Goal: Task Accomplishment & Management: Complete application form

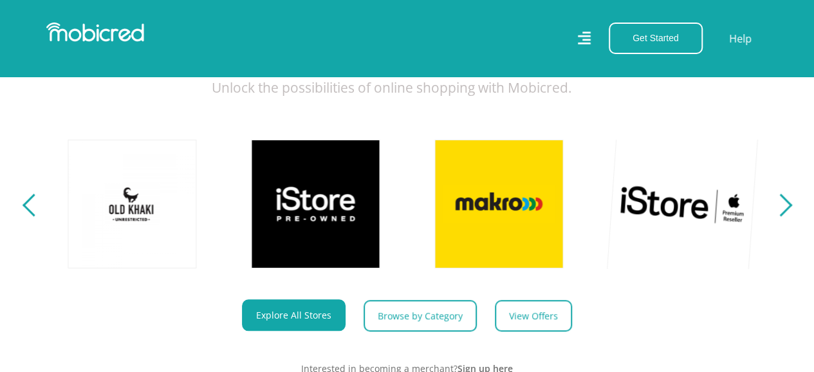
scroll to position [450, 0]
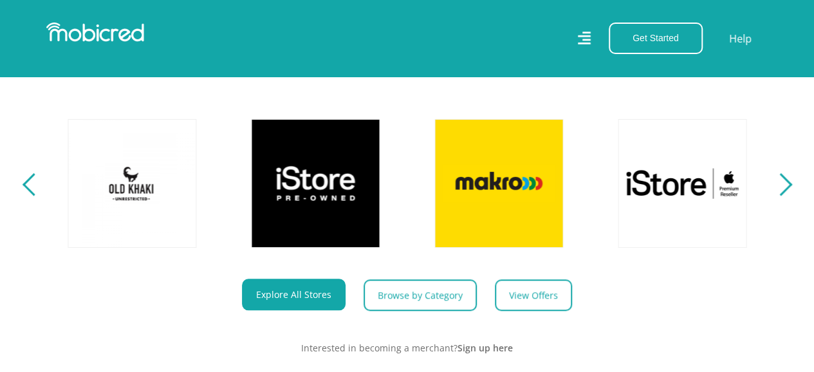
click at [788, 192] on div "Next" at bounding box center [780, 184] width 23 height 23
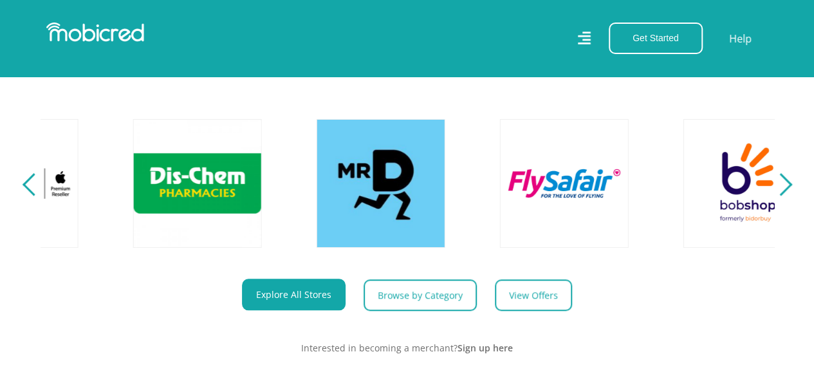
scroll to position [0, 1650]
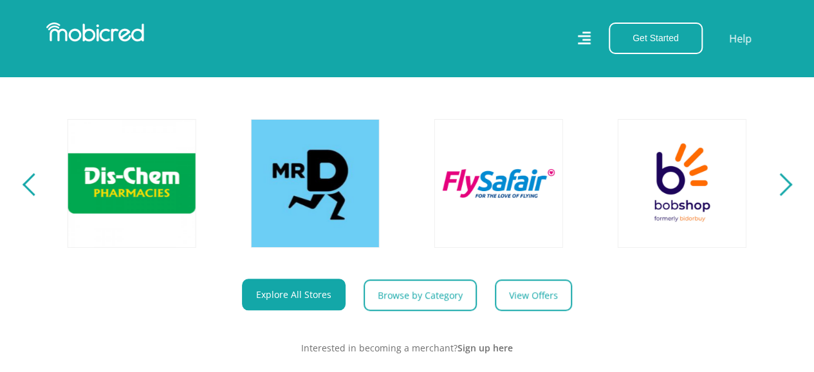
click at [788, 192] on div "Next" at bounding box center [780, 184] width 23 height 23
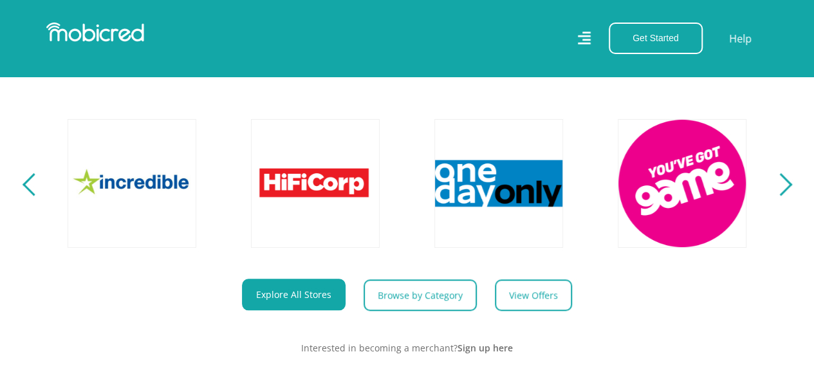
click at [788, 192] on div "Next" at bounding box center [780, 184] width 23 height 23
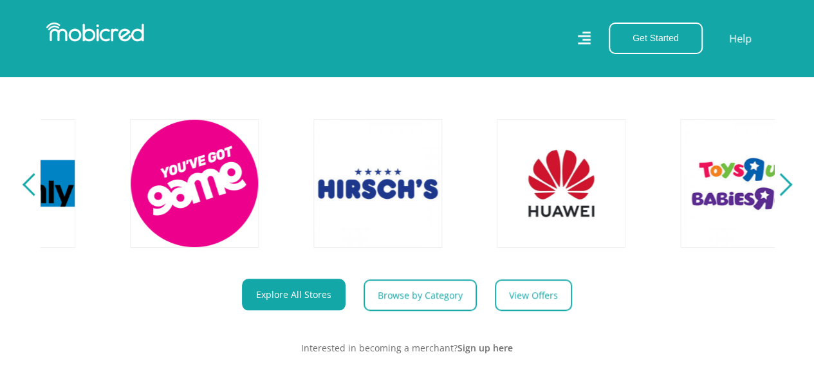
scroll to position [0, 2934]
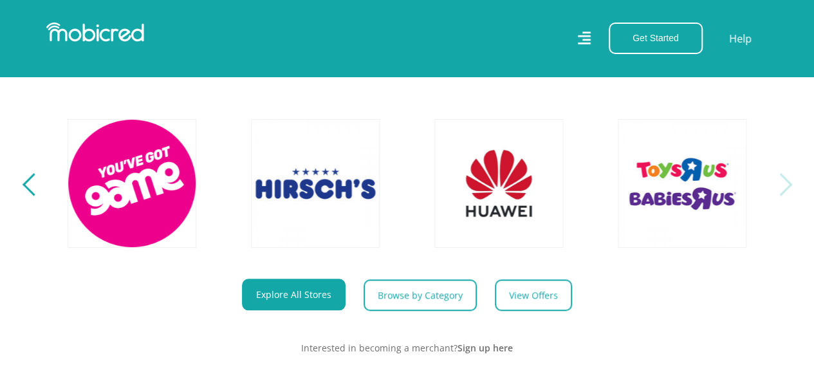
click at [788, 192] on div "Next" at bounding box center [780, 184] width 23 height 23
click at [23, 190] on section "Explore One Account. Infinite Possibilities. Unlock the possibilities of online…" at bounding box center [407, 158] width 814 height 474
click at [30, 196] on div "Previous" at bounding box center [33, 184] width 23 height 23
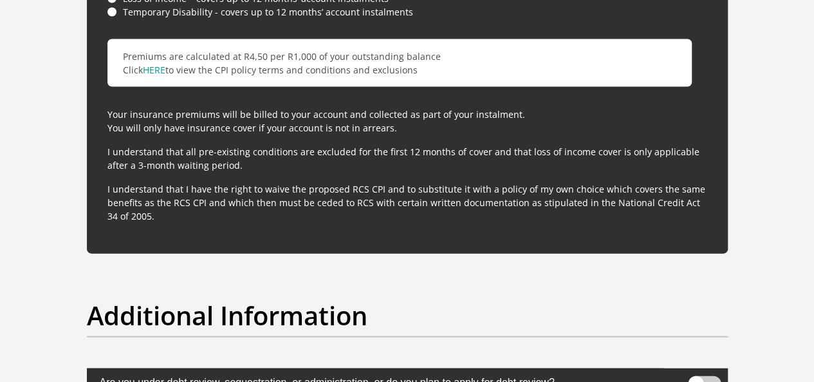
scroll to position [3925, 0]
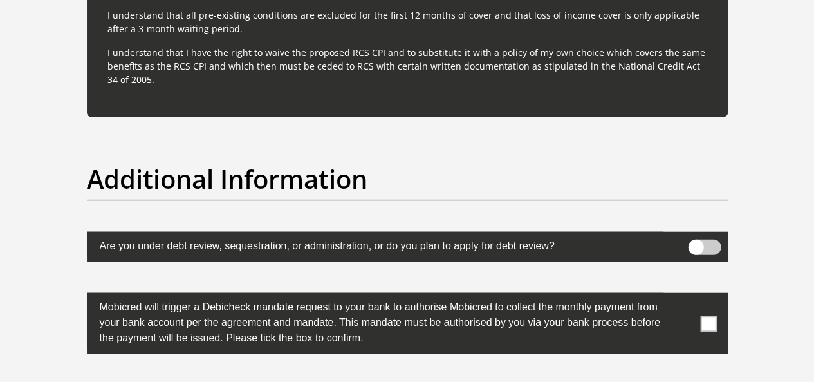
click at [705, 239] on span at bounding box center [704, 246] width 33 height 15
click at [696, 243] on input "checkbox" at bounding box center [696, 243] width 0 height 0
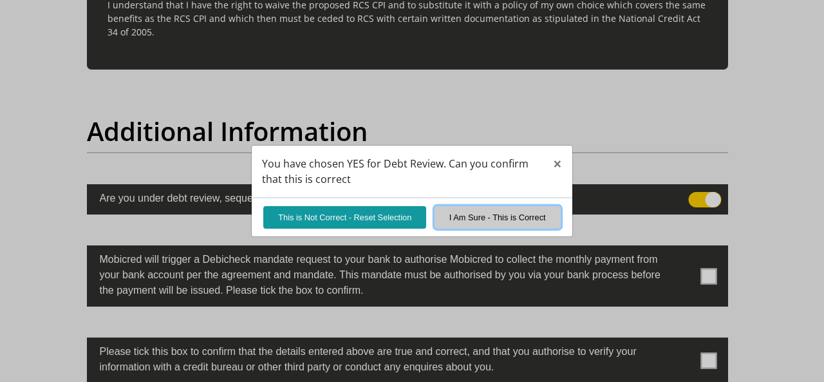
click at [484, 210] on button "I Am Sure - This is Correct" at bounding box center [497, 217] width 126 height 23
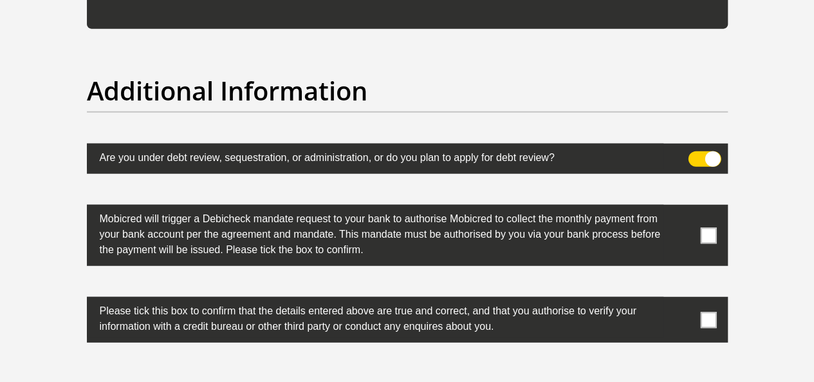
scroll to position [4054, 0]
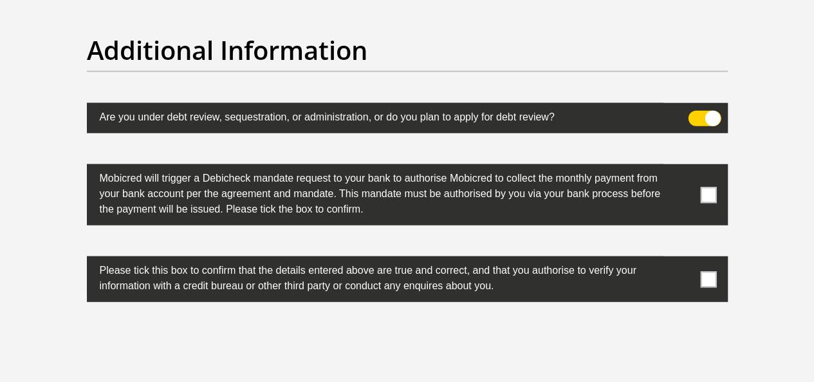
click at [710, 187] on span at bounding box center [708, 195] width 16 height 16
click at [683, 167] on input "checkbox" at bounding box center [683, 167] width 0 height 0
click at [705, 271] on span at bounding box center [708, 279] width 16 height 16
click at [683, 259] on input "checkbox" at bounding box center [683, 259] width 0 height 0
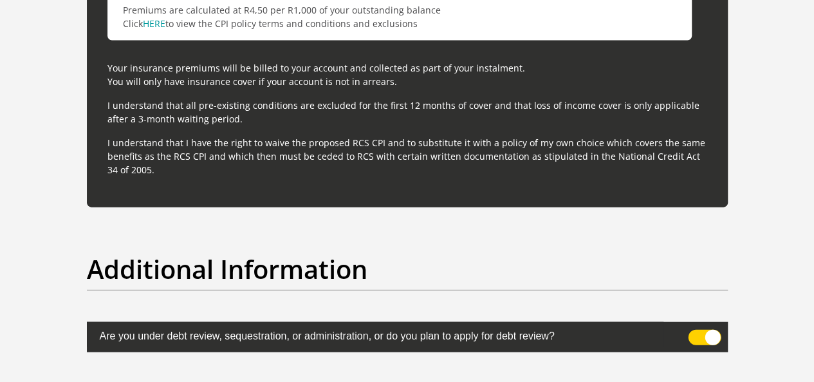
scroll to position [3861, 0]
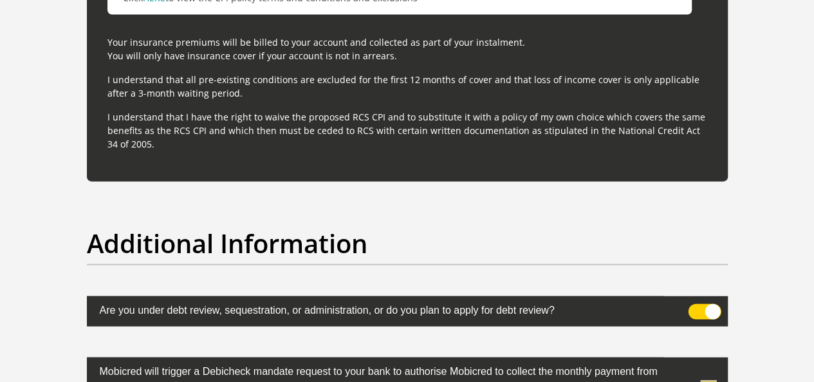
click at [708, 304] on span at bounding box center [704, 311] width 33 height 15
click at [696, 307] on input "checkbox" at bounding box center [696, 307] width 0 height 0
click at [708, 304] on span at bounding box center [704, 311] width 33 height 15
click at [696, 307] on input "checkbox" at bounding box center [696, 307] width 0 height 0
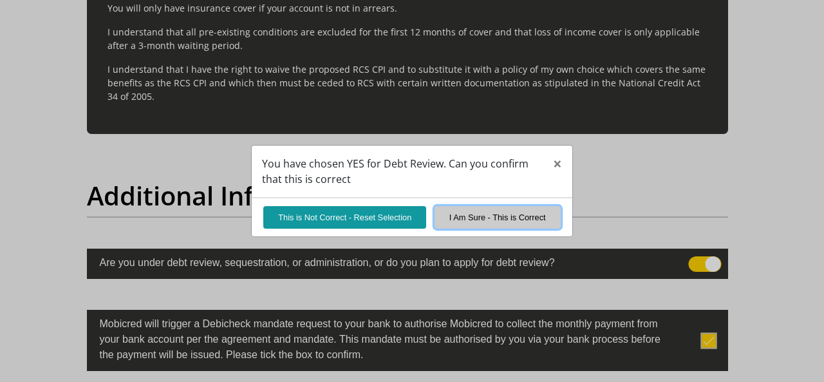
click at [477, 217] on button "I Am Sure - This is Correct" at bounding box center [497, 217] width 126 height 23
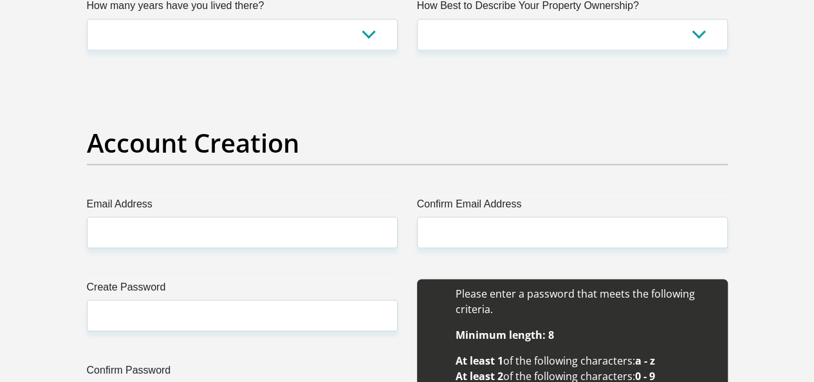
scroll to position [1030, 0]
